Goal: Task Accomplishment & Management: Manage account settings

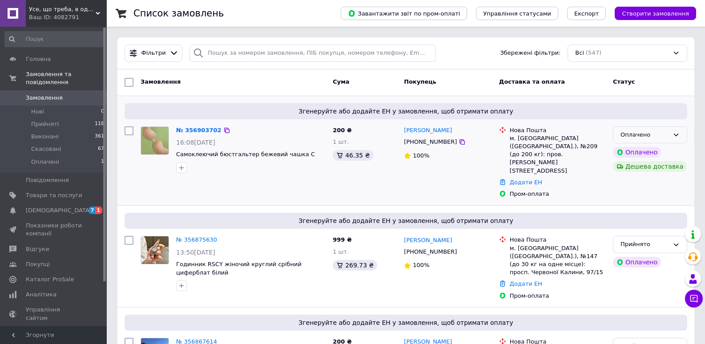
click at [677, 135] on icon at bounding box center [675, 134] width 7 height 7
click at [655, 150] on li "Прийнято" at bounding box center [649, 153] width 73 height 16
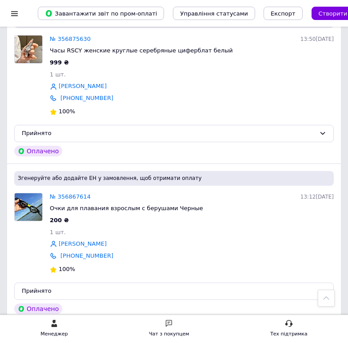
scroll to position [267, 0]
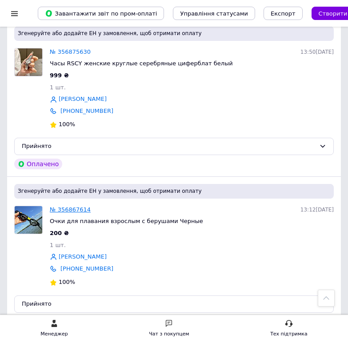
click at [64, 210] on link "№ 356867614" at bounding box center [70, 209] width 41 height 7
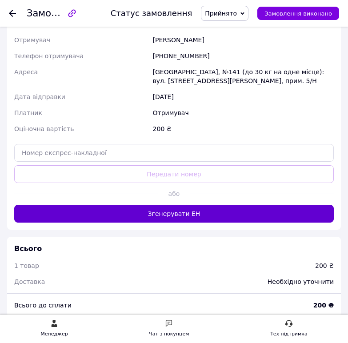
scroll to position [444, 0]
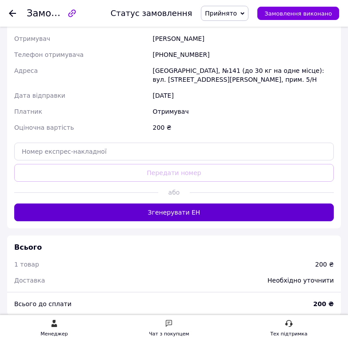
click at [197, 212] on button "Згенерувати ЕН" at bounding box center [174, 213] width 320 height 18
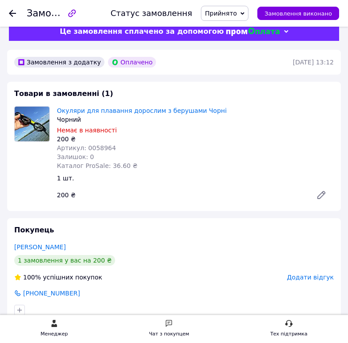
scroll to position [0, 0]
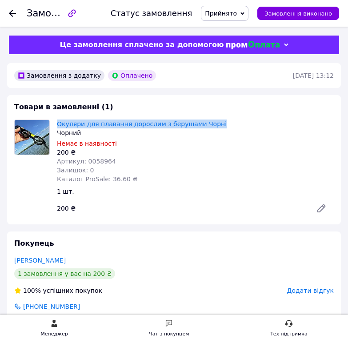
drag, startPoint x: 224, startPoint y: 121, endPoint x: 56, endPoint y: 126, distance: 168.5
click at [56, 126] on div "Окуляри для плавання дорослим з берушами Чорні Чорний Немає в наявності 200 ₴ А…" at bounding box center [195, 152] width 284 height 68
copy link "Окуляри для плавання дорослим з берушами Чорні"
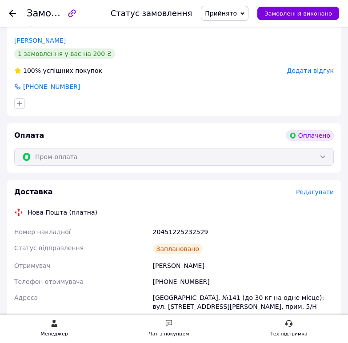
scroll to position [222, 0]
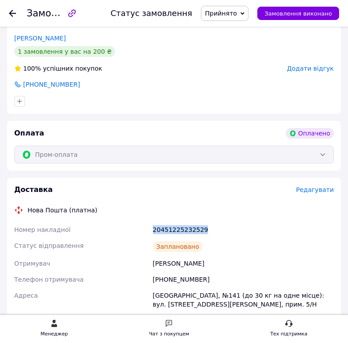
drag, startPoint x: 214, startPoint y: 228, endPoint x: 140, endPoint y: 228, distance: 74.2
click at [140, 228] on div "Номер накладної 20451225232529 Статус відправлення Заплановано Отримувач Заневс…" at bounding box center [173, 299] width 323 height 155
copy div "Номер накладної 20451225232529"
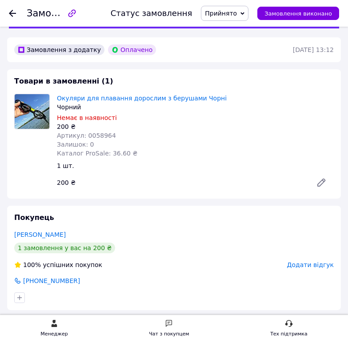
scroll to position [0, 0]
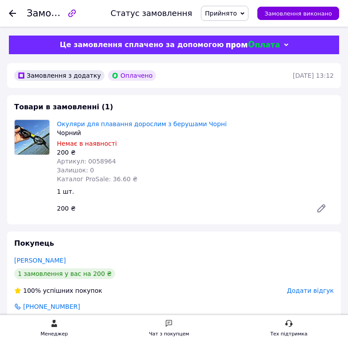
click at [14, 15] on icon at bounding box center [12, 13] width 7 height 7
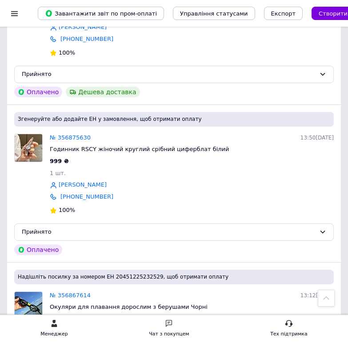
scroll to position [178, 0]
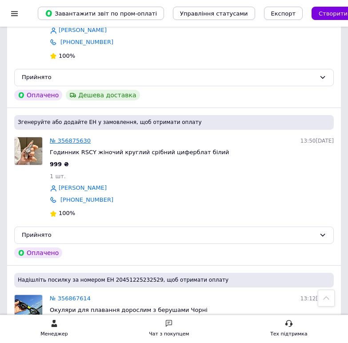
click at [69, 141] on link "№ 356875630" at bounding box center [70, 140] width 41 height 7
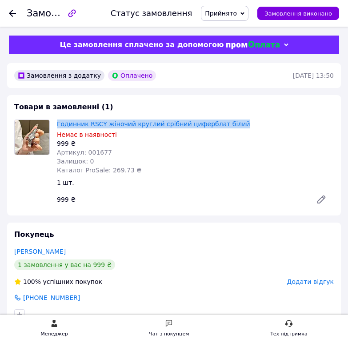
drag, startPoint x: 239, startPoint y: 124, endPoint x: 53, endPoint y: 121, distance: 185.4
click at [53, 121] on div "Годинник RSCY жіночий круглий срібний циферблат білий Немає в наявності 999 ₴ А…" at bounding box center [195, 147] width 284 height 59
copy link "Годинник RSCY жіночий круглий срібний циферблат білий"
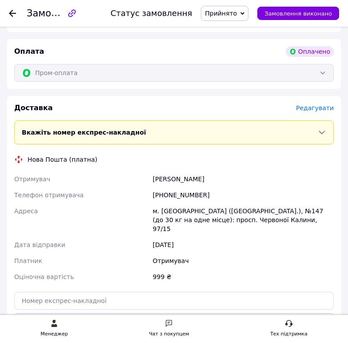
scroll to position [400, 0]
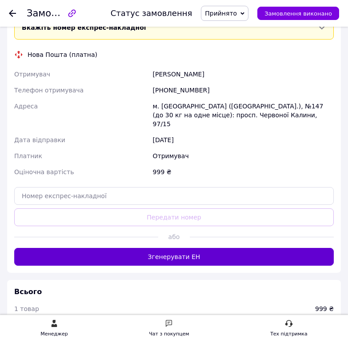
click at [164, 248] on button "Згенерувати ЕН" at bounding box center [174, 257] width 320 height 18
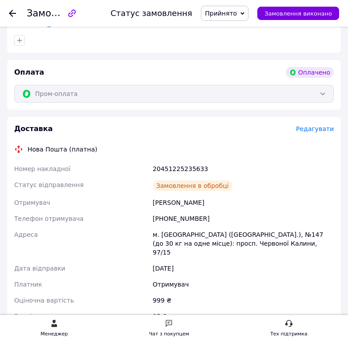
scroll to position [267, 0]
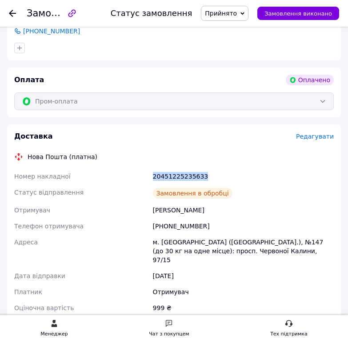
drag, startPoint x: 204, startPoint y: 173, endPoint x: 141, endPoint y: 168, distance: 63.8
click at [140, 168] on div "Номер накладної 20451225235633 Статус відправлення Замовлення в обробці Отримув…" at bounding box center [173, 250] width 323 height 164
copy div "Номер накладної 20451225235633"
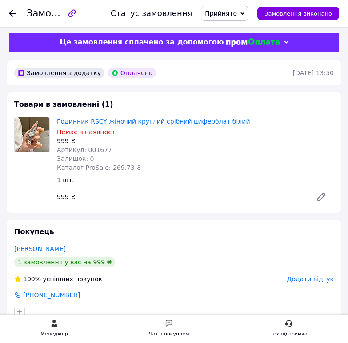
scroll to position [0, 0]
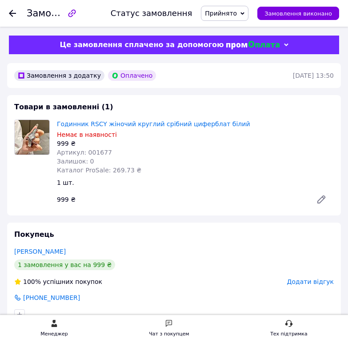
click at [13, 13] on use at bounding box center [12, 13] width 7 height 7
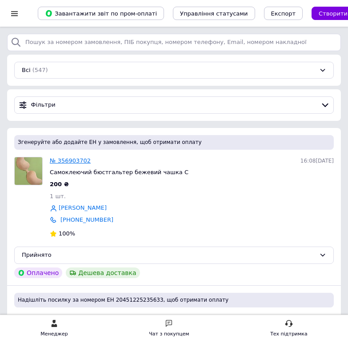
click at [62, 162] on link "№ 356903702" at bounding box center [70, 160] width 41 height 7
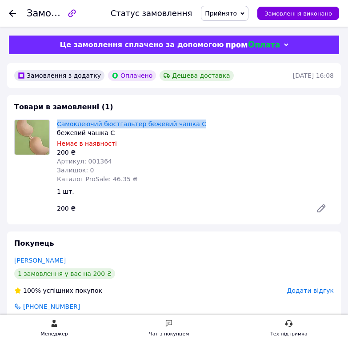
drag, startPoint x: 198, startPoint y: 124, endPoint x: 56, endPoint y: 124, distance: 141.4
click at [56, 124] on div "Самоклеючий бюстгальтер бежевий чашка С бежевий чашка С Немає в наявності 200 ₴…" at bounding box center [195, 152] width 284 height 68
copy link "Самоклеючий бюстгальтер бежевий чашка С"
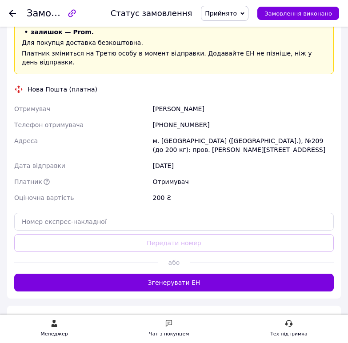
scroll to position [444, 0]
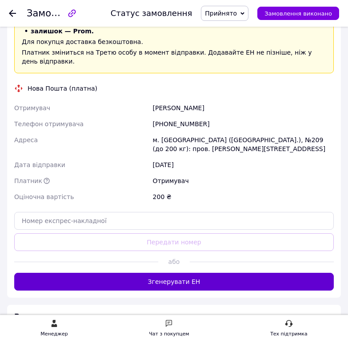
click at [196, 273] on button "Згенерувати ЕН" at bounding box center [174, 282] width 320 height 18
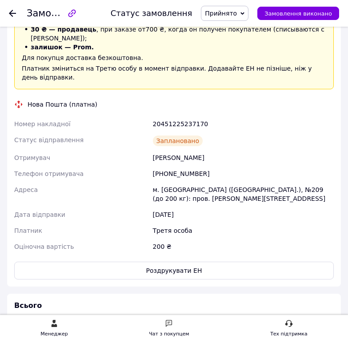
scroll to position [356, 0]
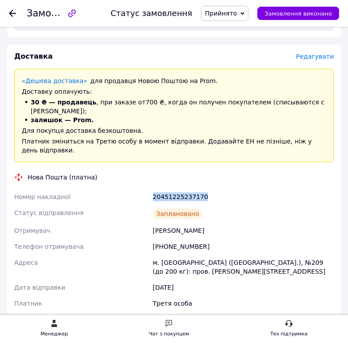
drag, startPoint x: 207, startPoint y: 176, endPoint x: 115, endPoint y: 177, distance: 91.6
click at [115, 189] on div "Номер накладної 20451225237170 Статус відправлення Заплановано Отримувач Главак…" at bounding box center [173, 258] width 323 height 139
copy div "Номер накладної 20451225237170"
